Goal: Information Seeking & Learning: Compare options

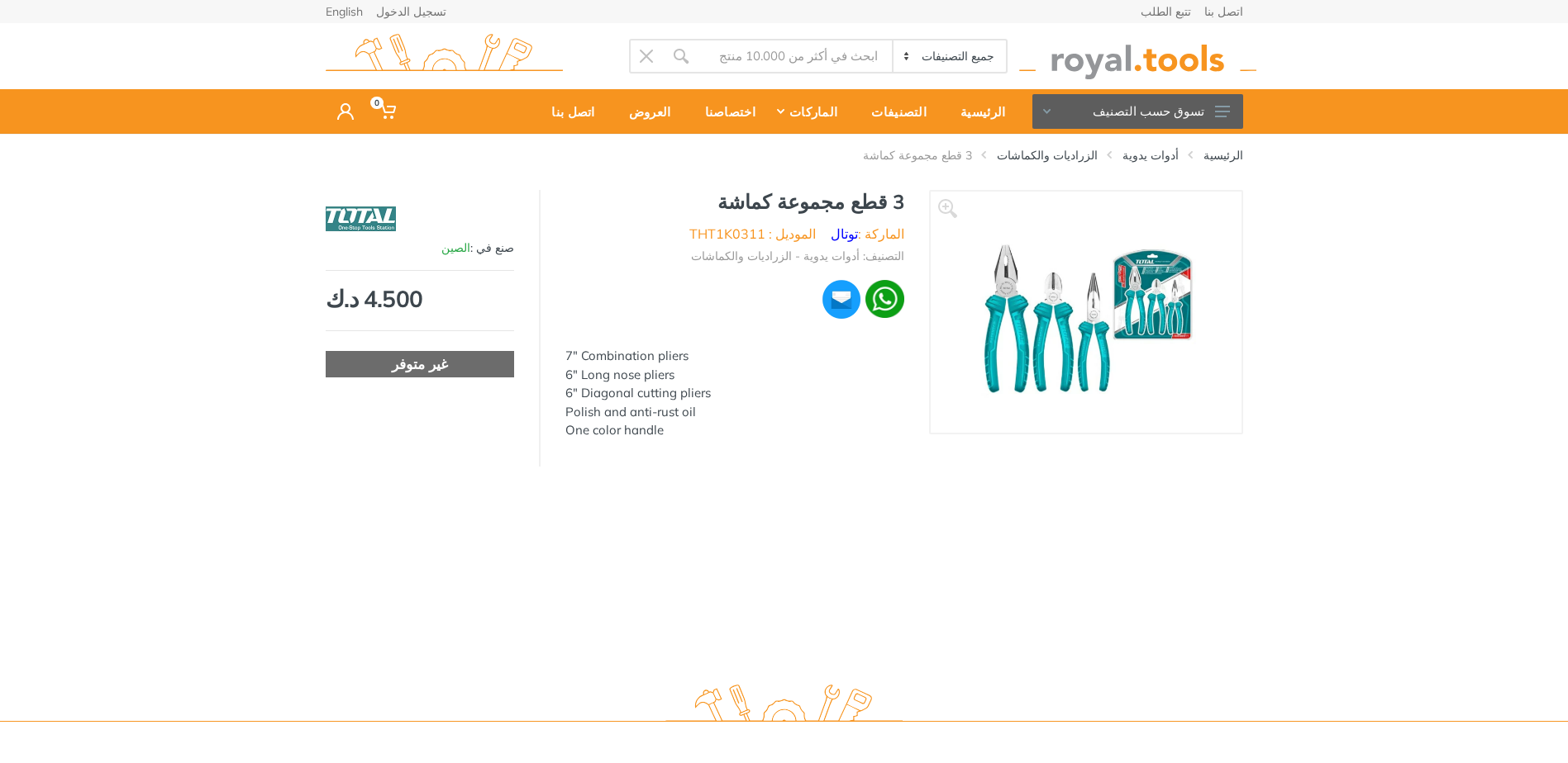
click at [220, 441] on div "‹ › 3 قطع مجموعة كماشة [DEMOGRAPHIC_DATA] :" at bounding box center [784, 328] width 1568 height 276
